Goal: Task Accomplishment & Management: Manage account settings

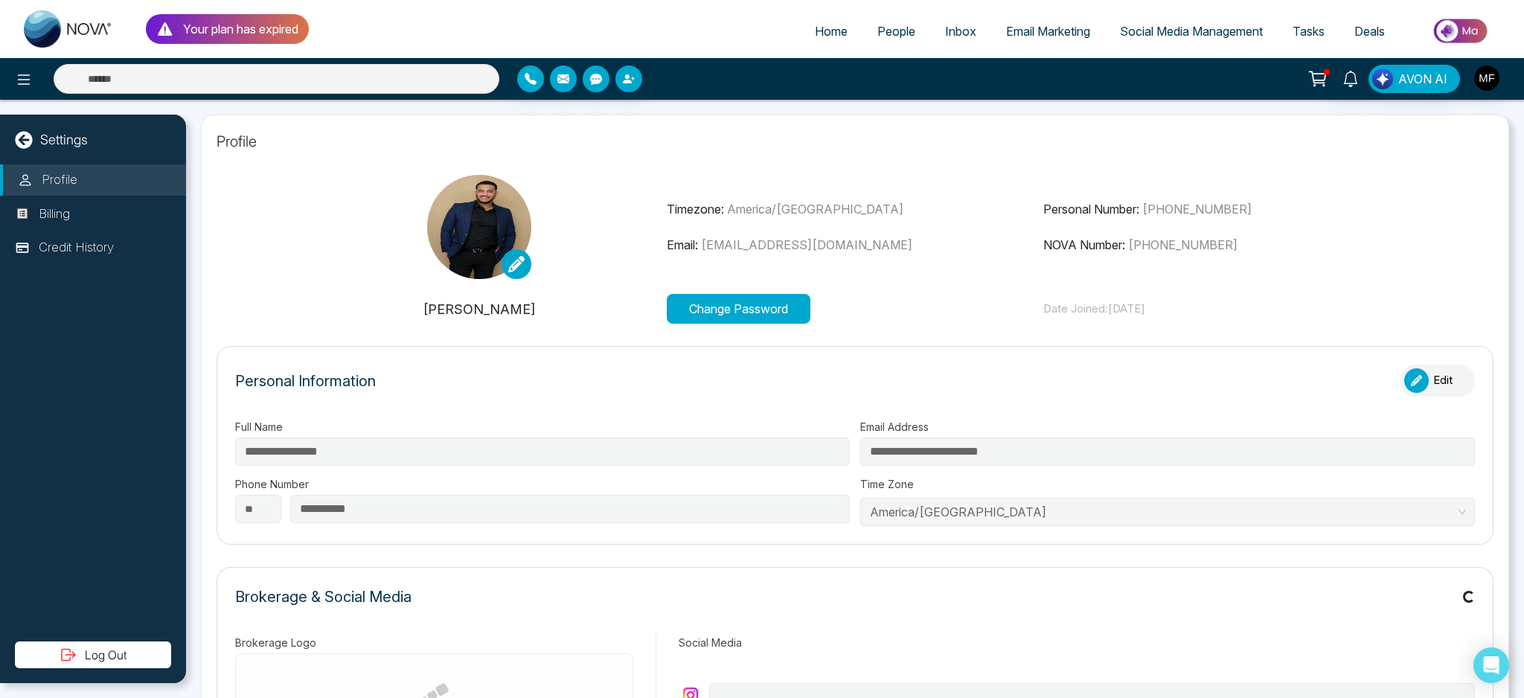
type input "**********"
click at [271, 36] on p "Your plan has expired" at bounding box center [240, 29] width 115 height 18
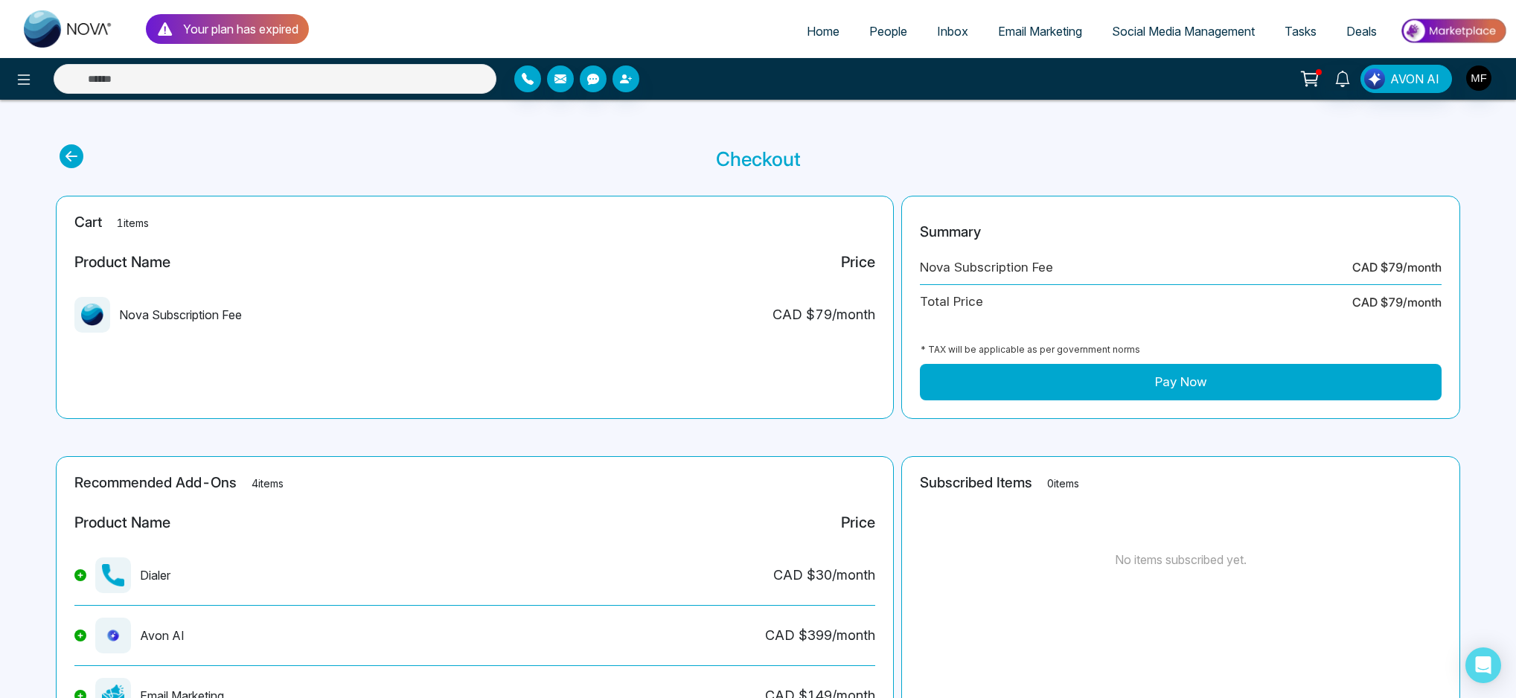
click at [1357, 36] on span "Deals" at bounding box center [1361, 31] width 31 height 15
click at [1298, 39] on link "Tasks" at bounding box center [1300, 31] width 62 height 28
click at [16, 86] on icon at bounding box center [24, 80] width 18 height 18
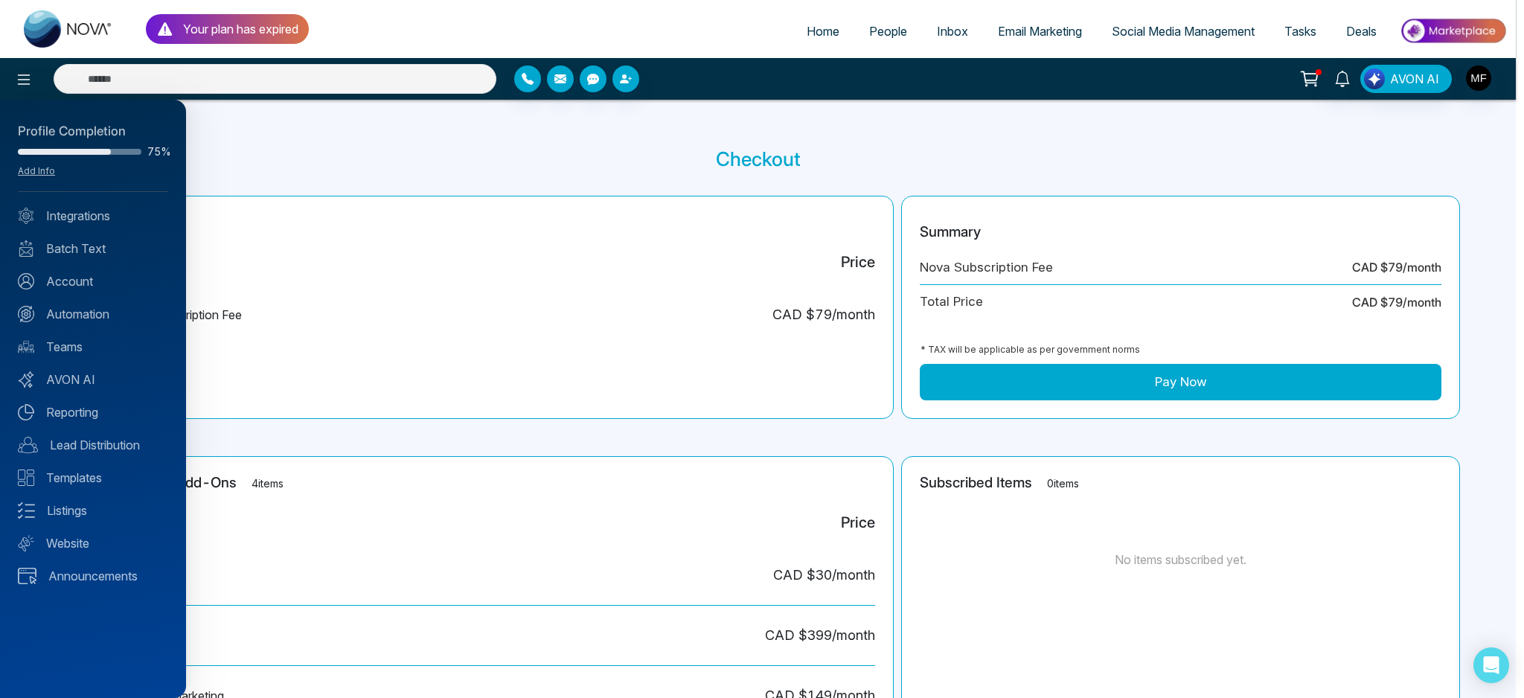
click at [71, 29] on div at bounding box center [762, 349] width 1524 height 698
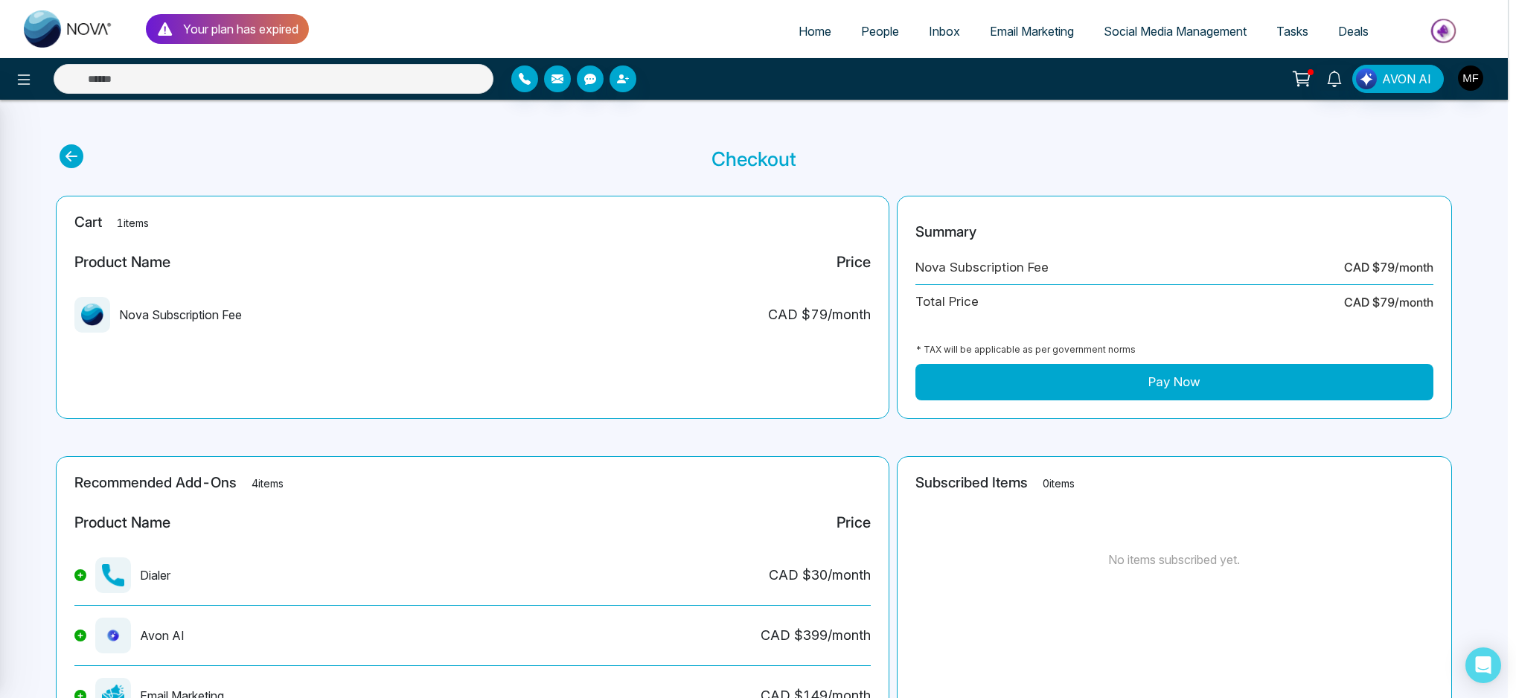
click at [21, 36] on link at bounding box center [68, 29] width 119 height 48
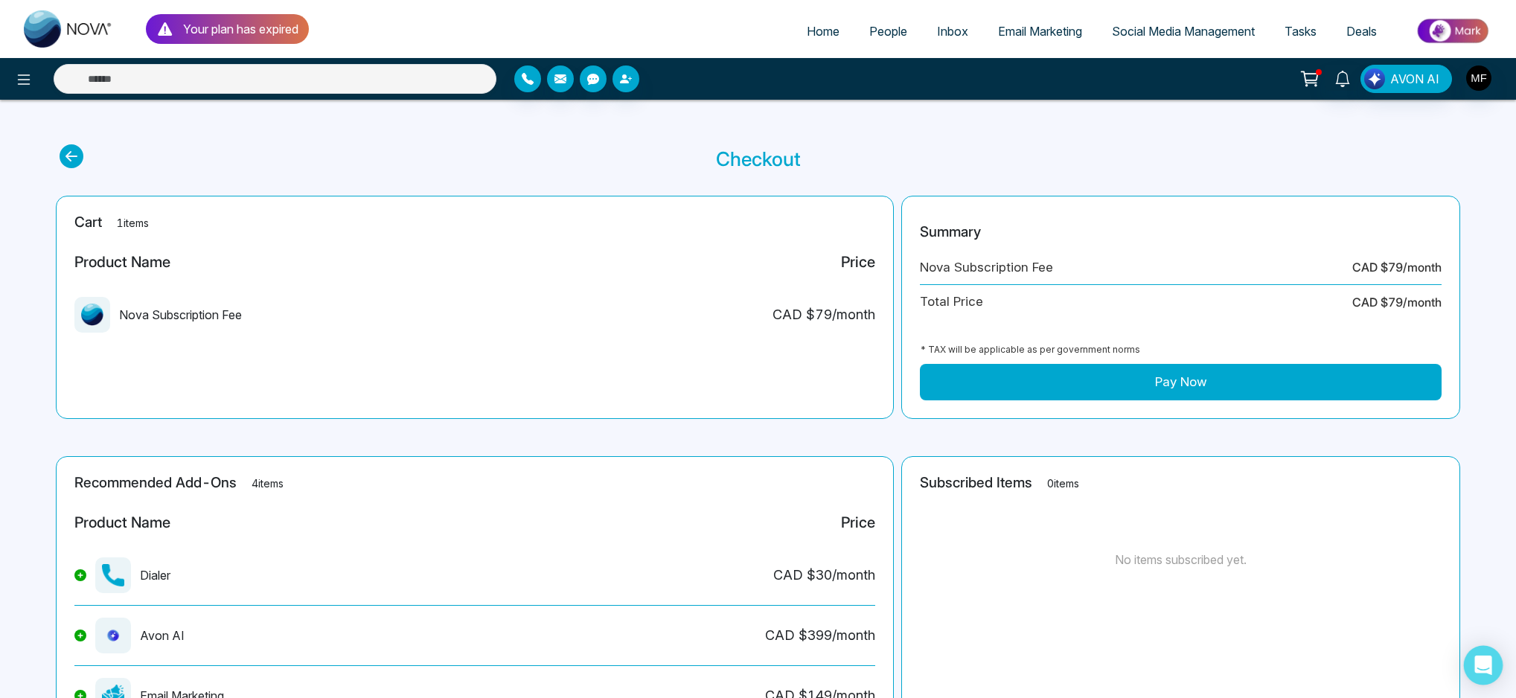
click at [1489, 669] on icon "Open Intercom Messenger" at bounding box center [1482, 665] width 17 height 19
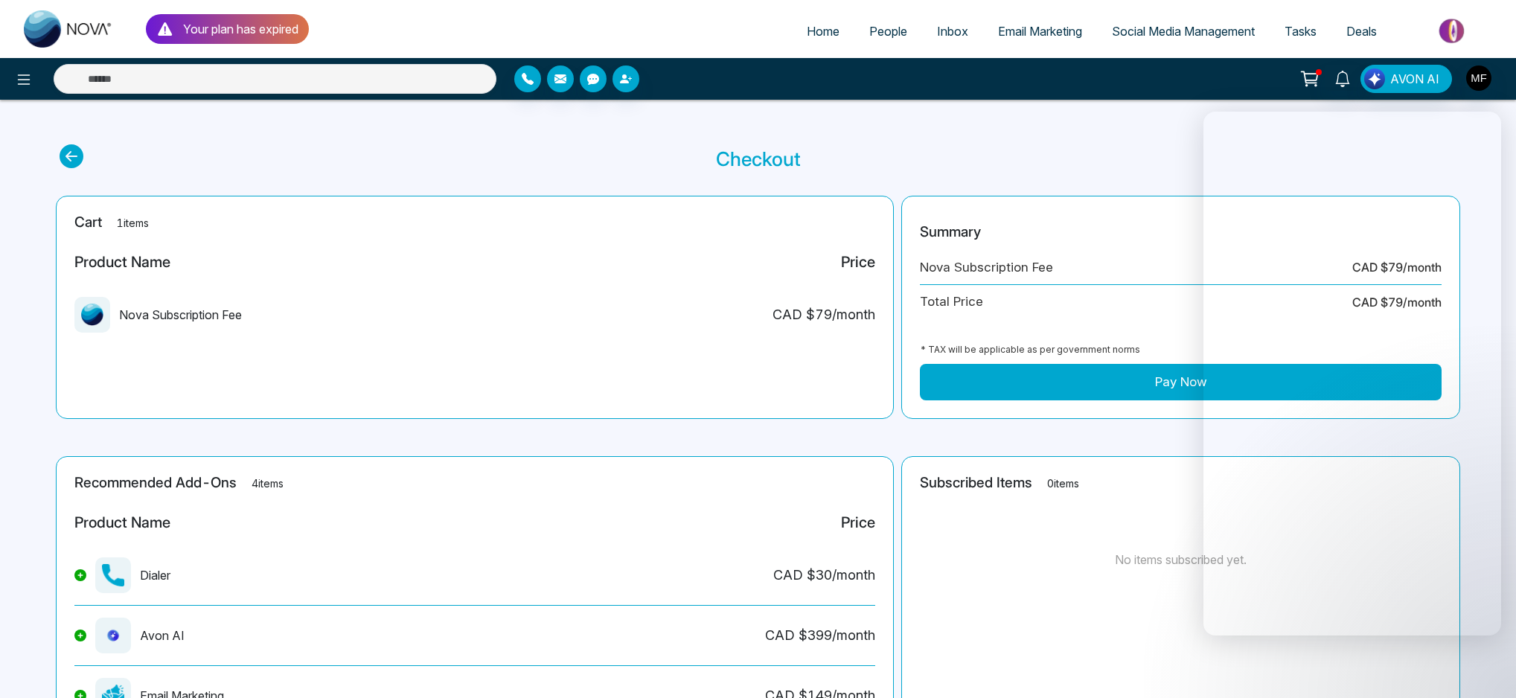
click at [779, 437] on main "Checkout Cart 1 items Product Name Price Nova Subscription Fee CAD $ 79 /month …" at bounding box center [758, 474] width 1516 height 749
click at [800, 437] on main "Checkout Cart 1 items Product Name Price Nova Subscription Fee CAD $ 79 /month …" at bounding box center [758, 474] width 1516 height 749
click at [884, 448] on main "Checkout Cart 1 items Product Name Price Nova Subscription Fee CAD $ 79 /month …" at bounding box center [758, 474] width 1516 height 749
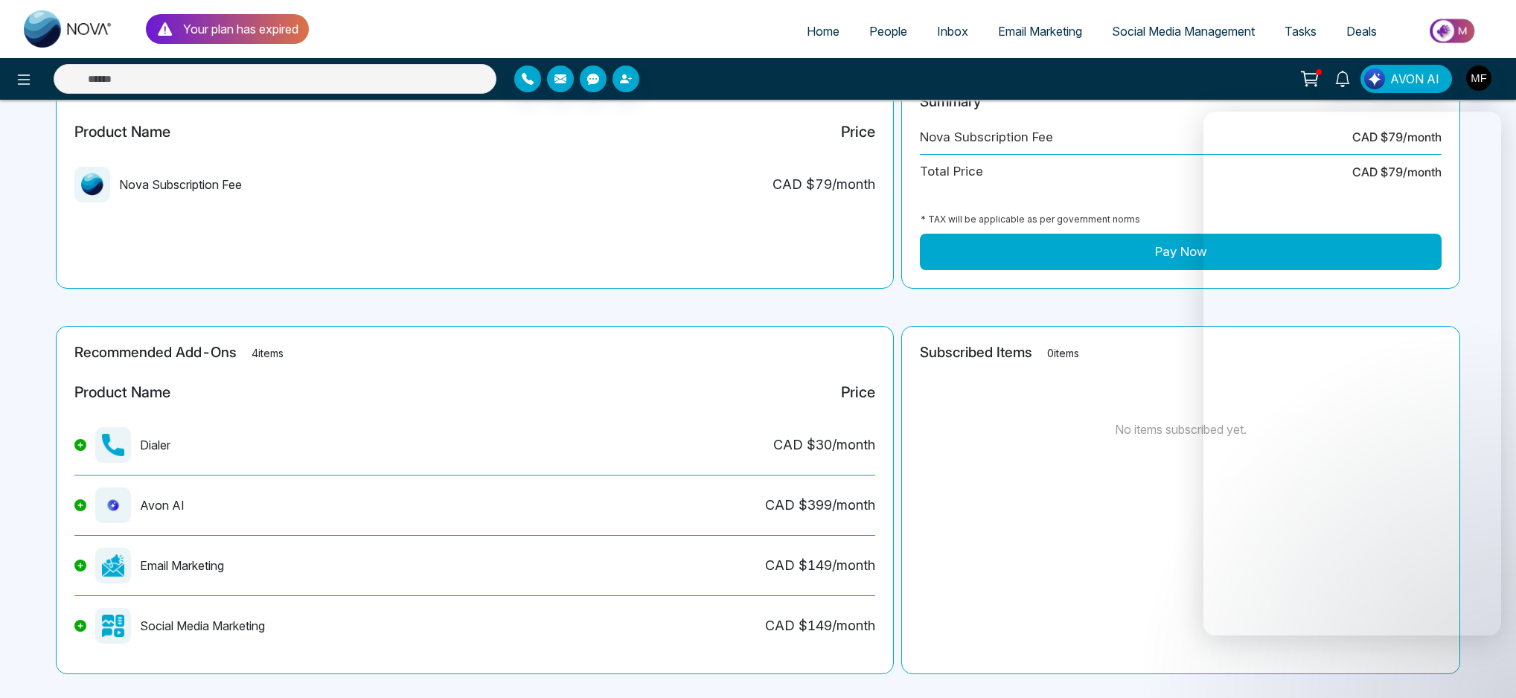
scroll to position [151, 0]
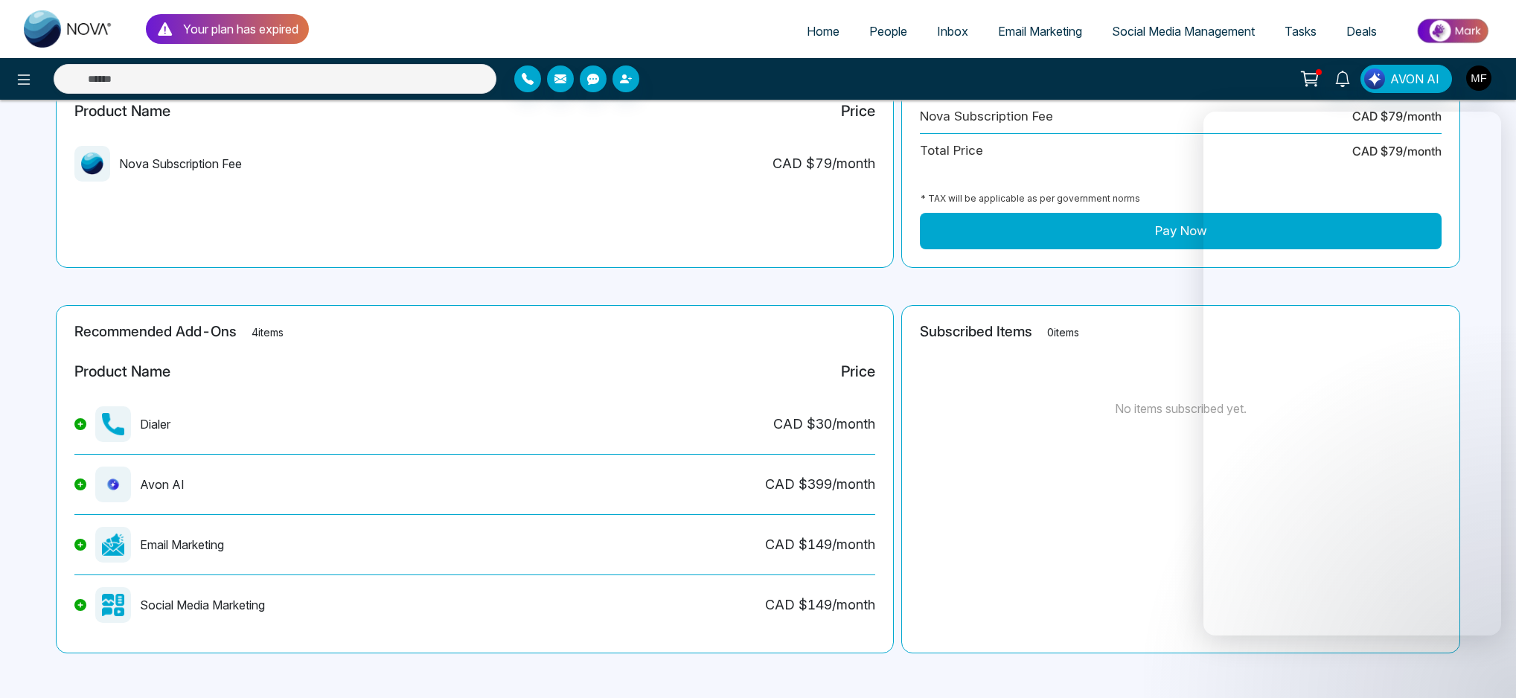
click at [879, 286] on main "Checkout Cart 1 items Product Name Price Nova Subscription Fee CAD $ 79 /month …" at bounding box center [758, 323] width 1516 height 749
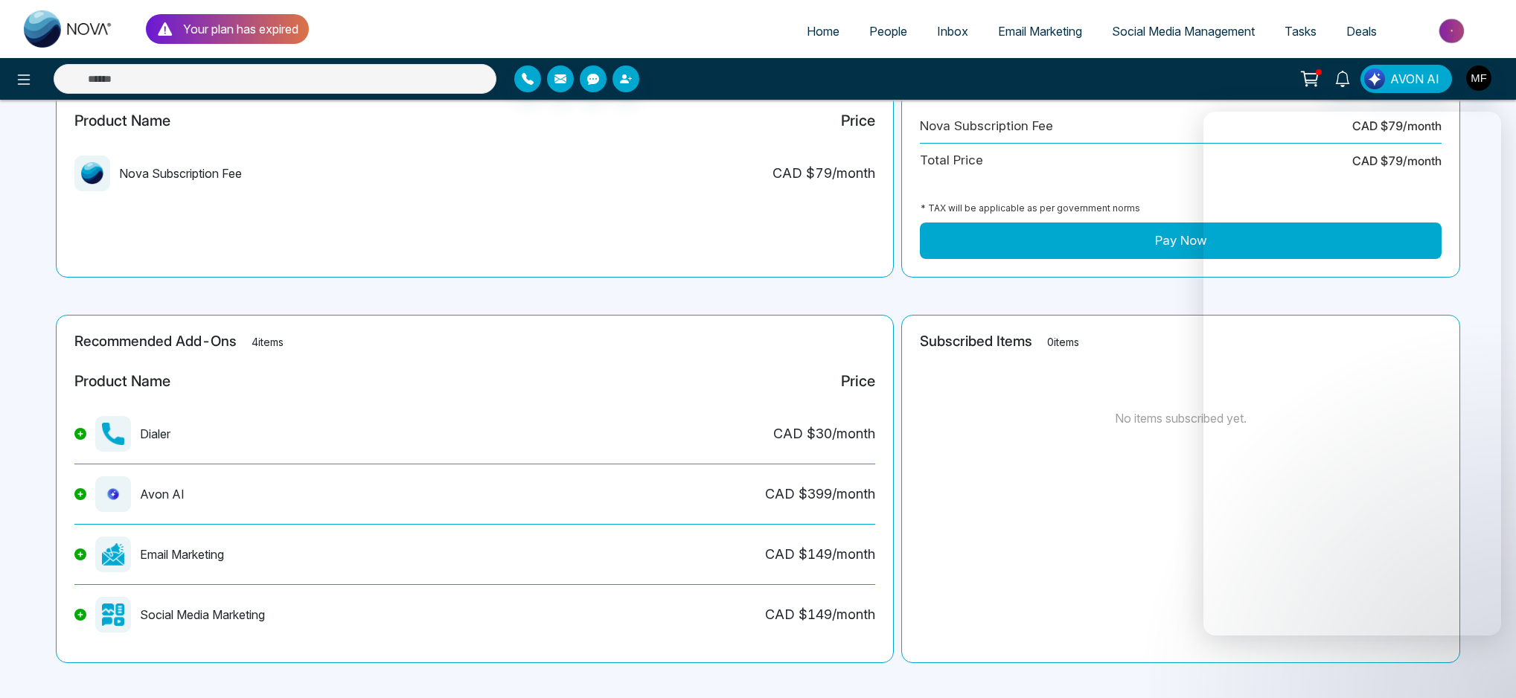
scroll to position [0, 0]
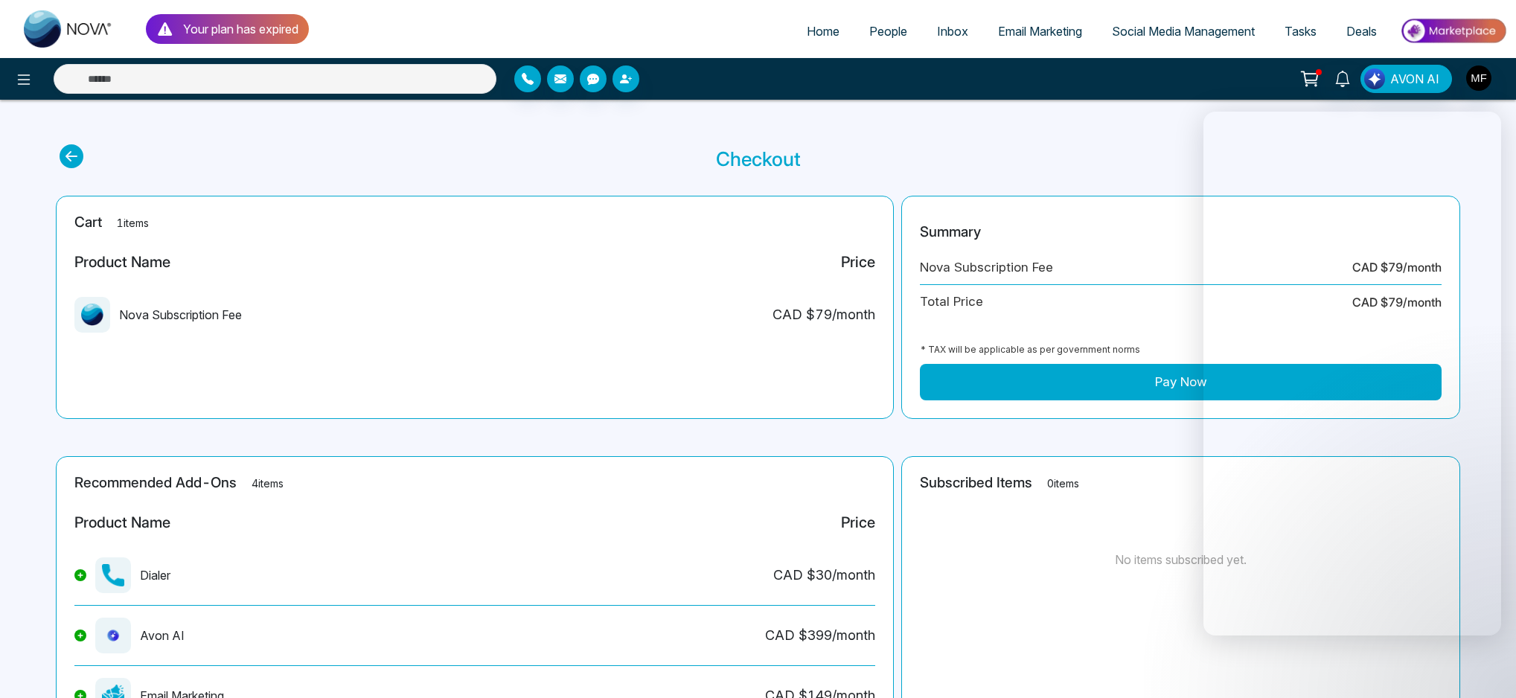
click at [45, 40] on img at bounding box center [68, 28] width 89 height 37
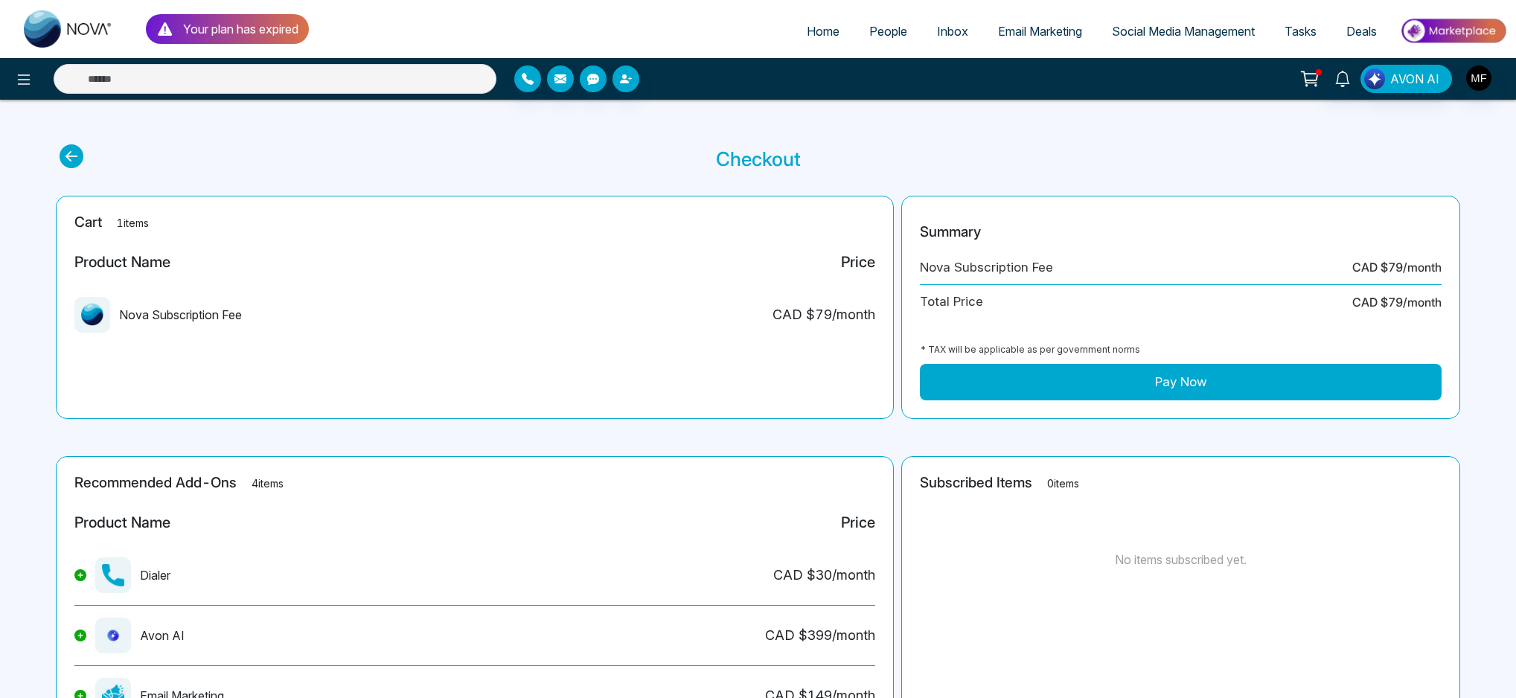
click at [39, 31] on img at bounding box center [68, 28] width 89 height 37
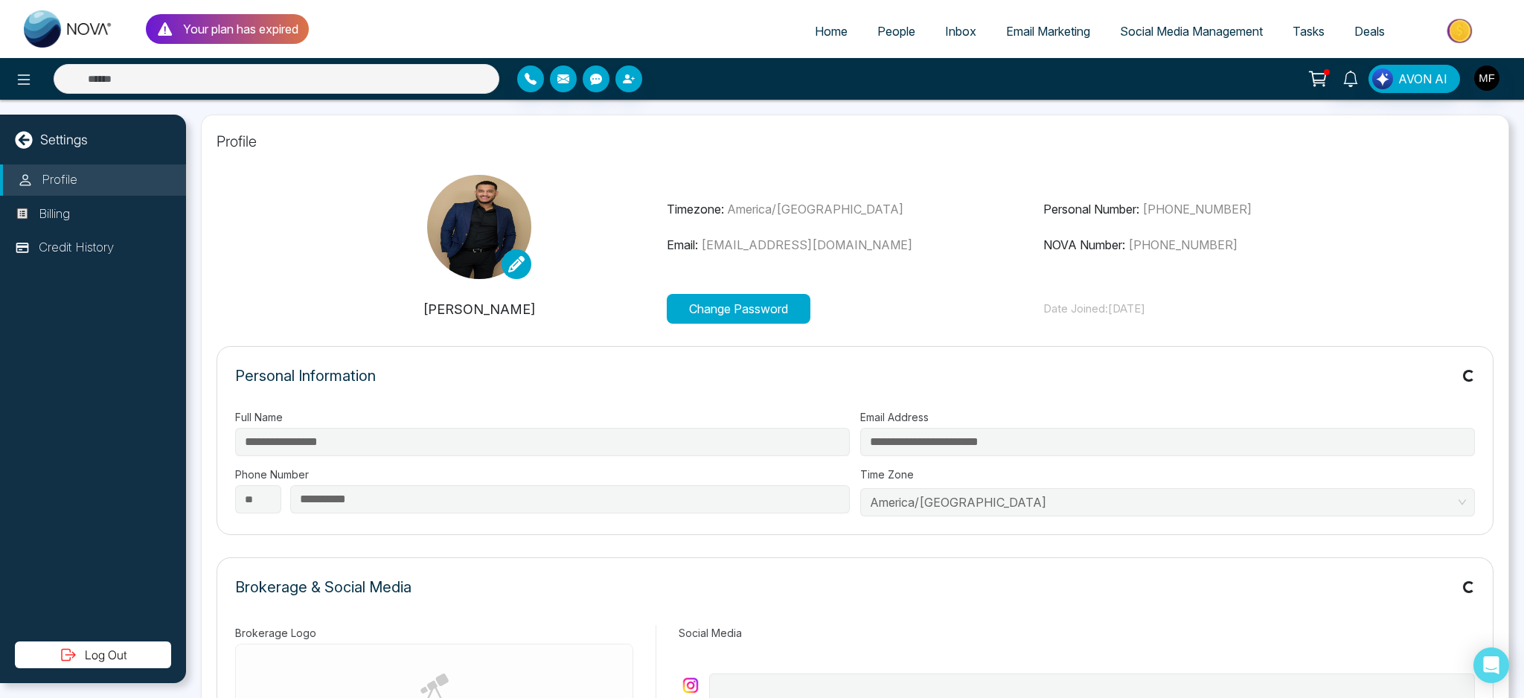
type input "**********"
